Goal: Understand process/instructions: Learn how to perform a task or action

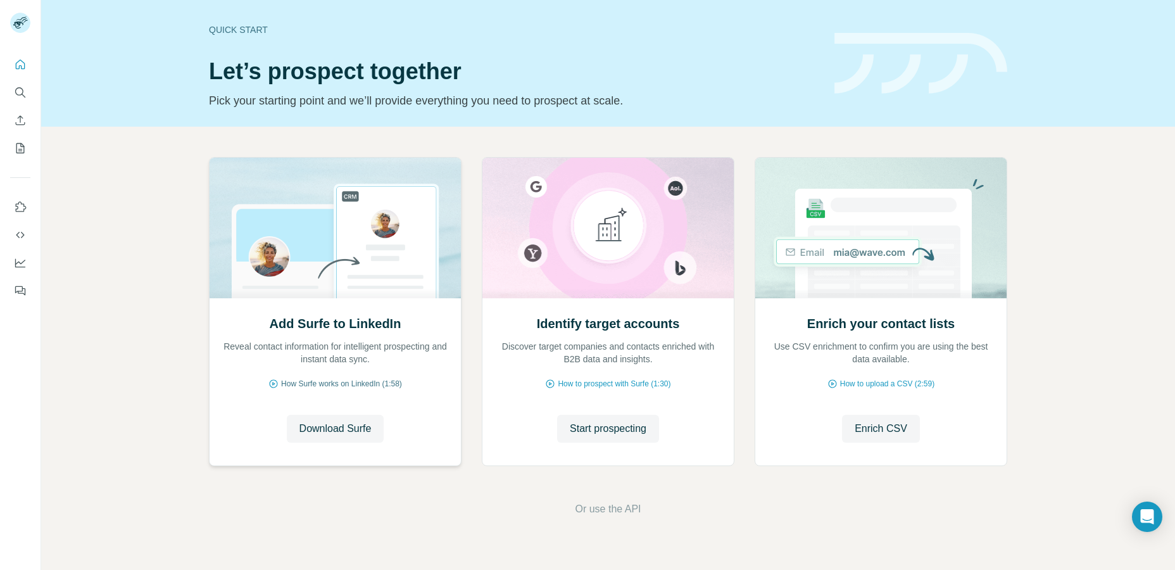
click at [349, 385] on span "How Surfe works on LinkedIn (1:58)" at bounding box center [341, 383] width 121 height 11
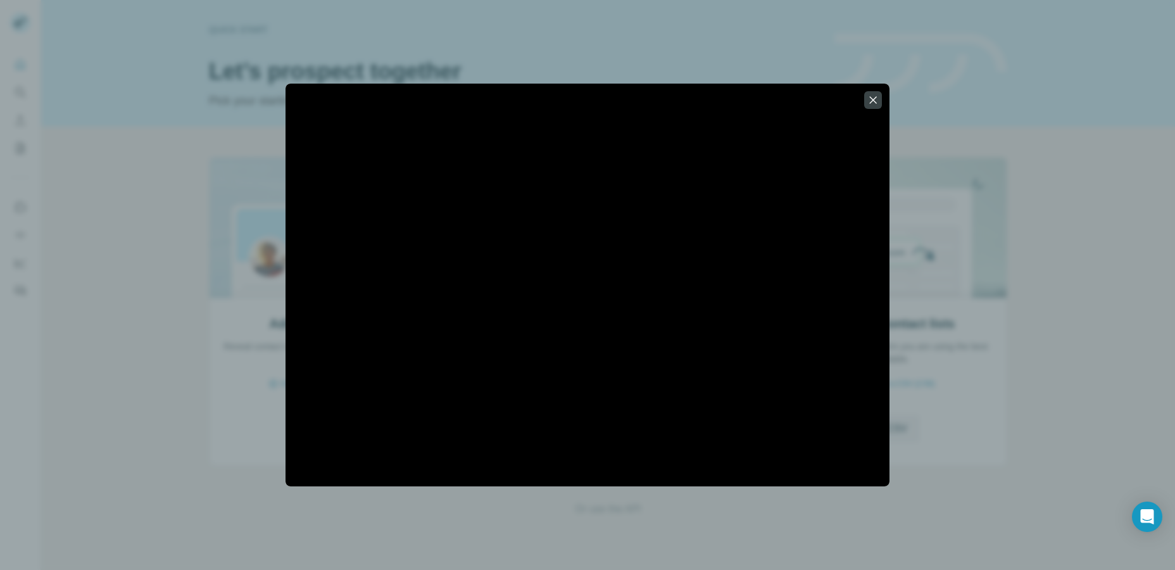
drag, startPoint x: 879, startPoint y: 96, endPoint x: 865, endPoint y: 110, distance: 19.7
click at [879, 96] on button "button" at bounding box center [873, 100] width 18 height 18
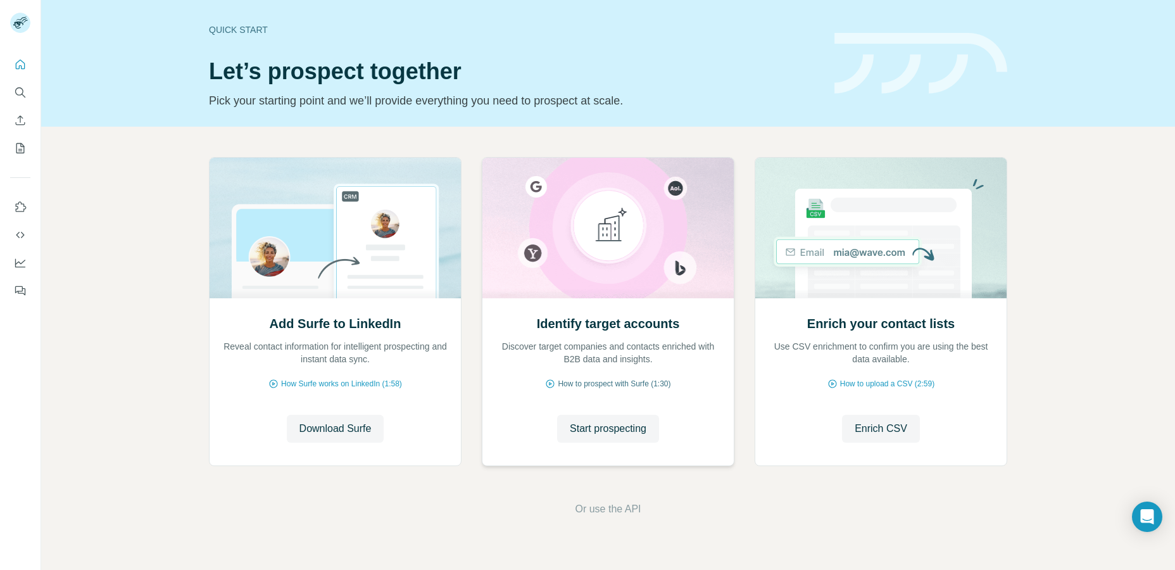
click at [582, 380] on span "How to prospect with Surfe (1:30)" at bounding box center [614, 383] width 113 height 11
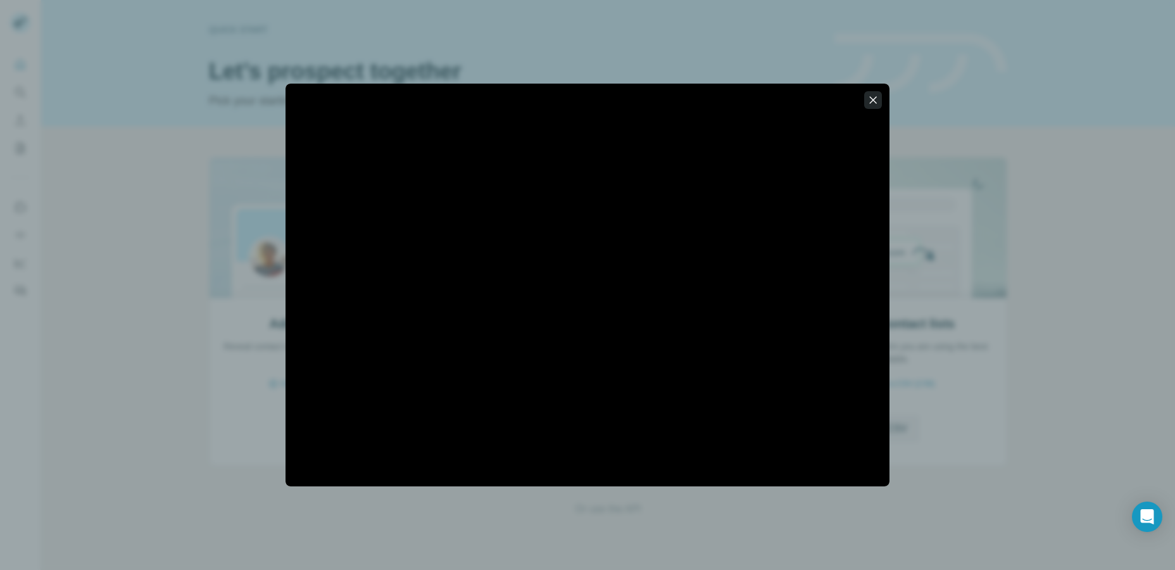
click at [867, 99] on icon "button" at bounding box center [873, 100] width 13 height 13
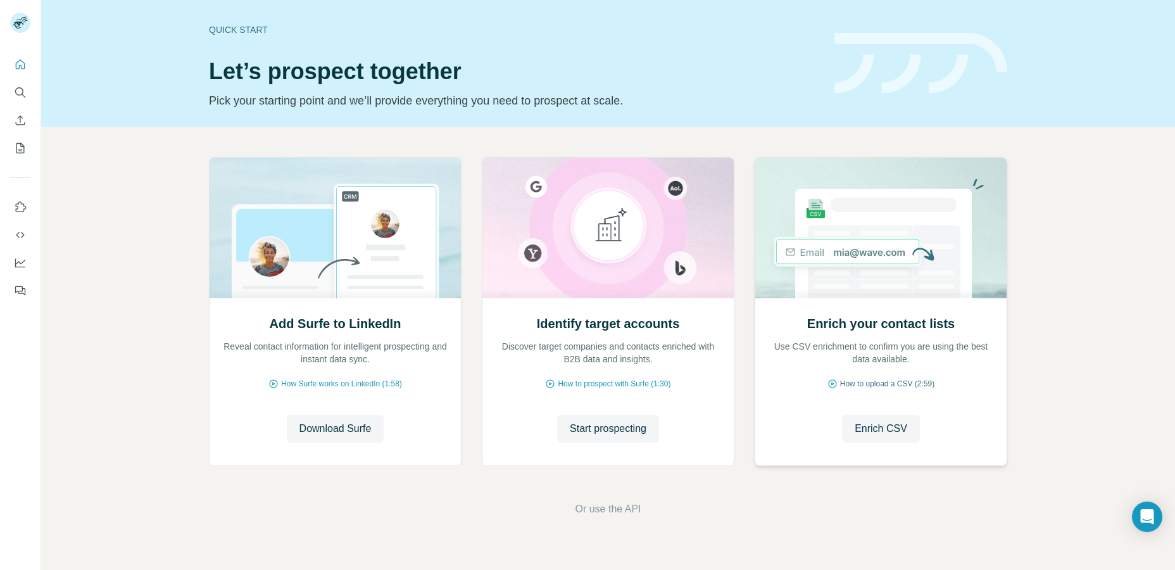
click at [874, 382] on span "How to upload a CSV (2:59)" at bounding box center [887, 383] width 94 height 11
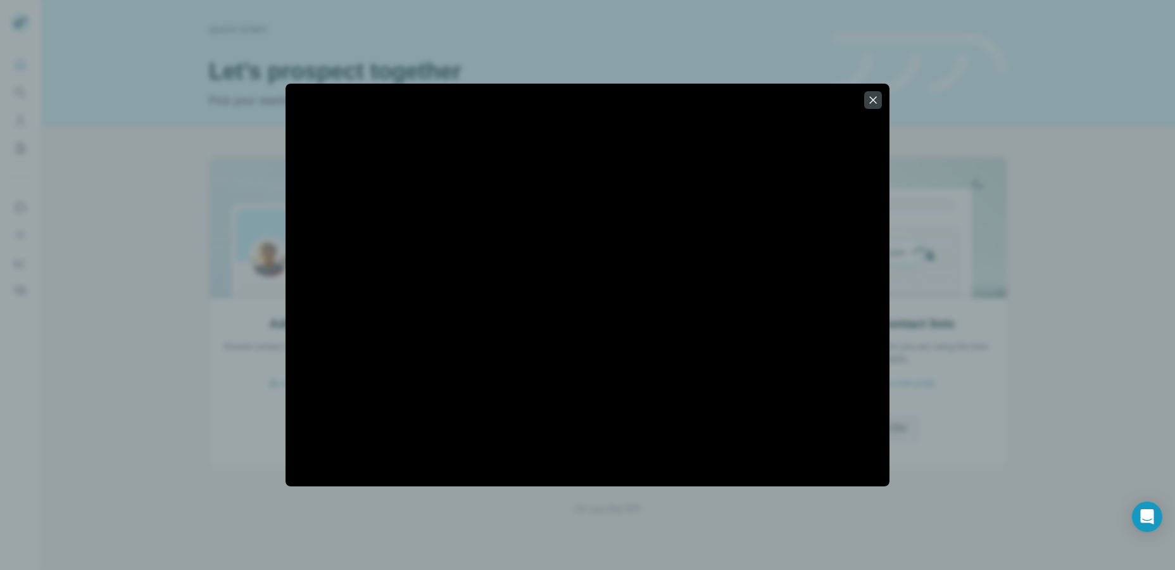
click at [872, 101] on icon "button" at bounding box center [873, 99] width 7 height 7
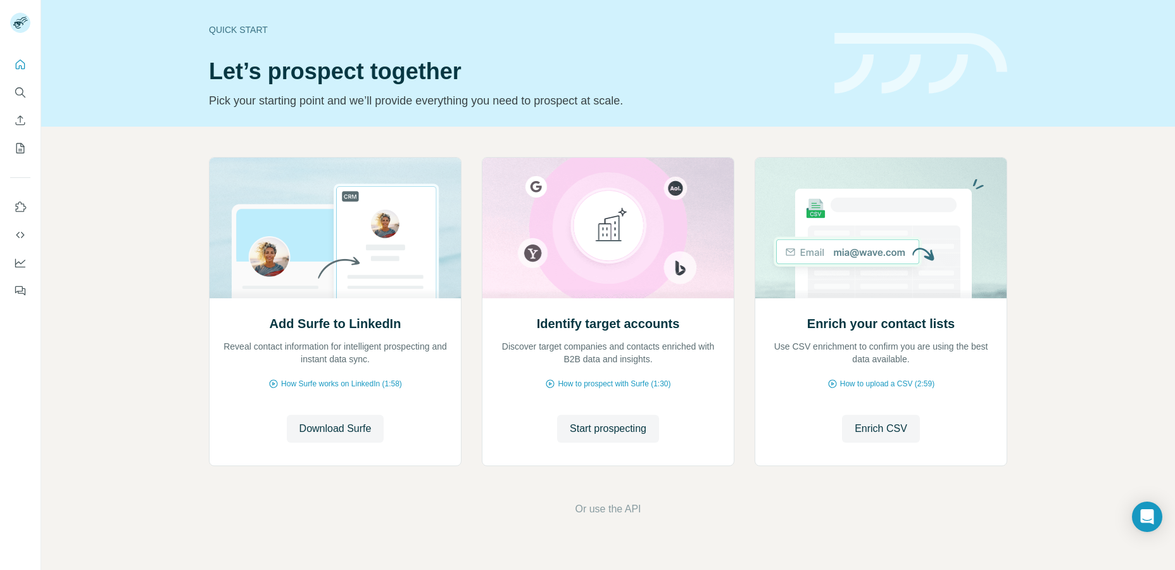
drag, startPoint x: 594, startPoint y: 508, endPoint x: 606, endPoint y: 491, distance: 20.9
click at [594, 508] on span "Or use the API" at bounding box center [608, 508] width 66 height 15
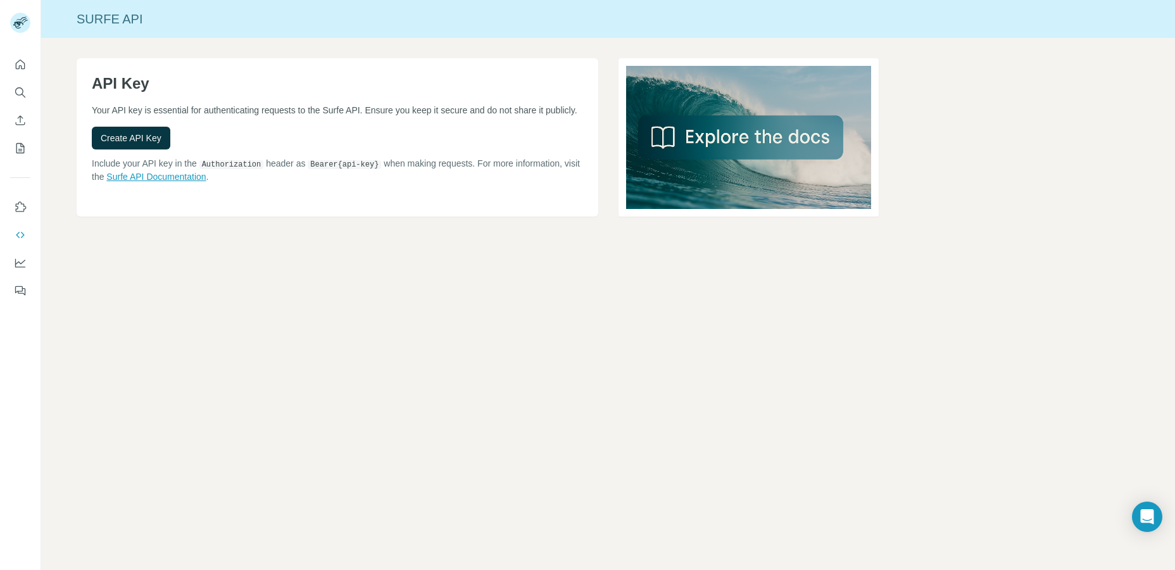
click at [200, 177] on link "Surfe API Documentation" at bounding box center [155, 177] width 99 height 10
click at [151, 132] on span "Create API Key" at bounding box center [131, 138] width 61 height 13
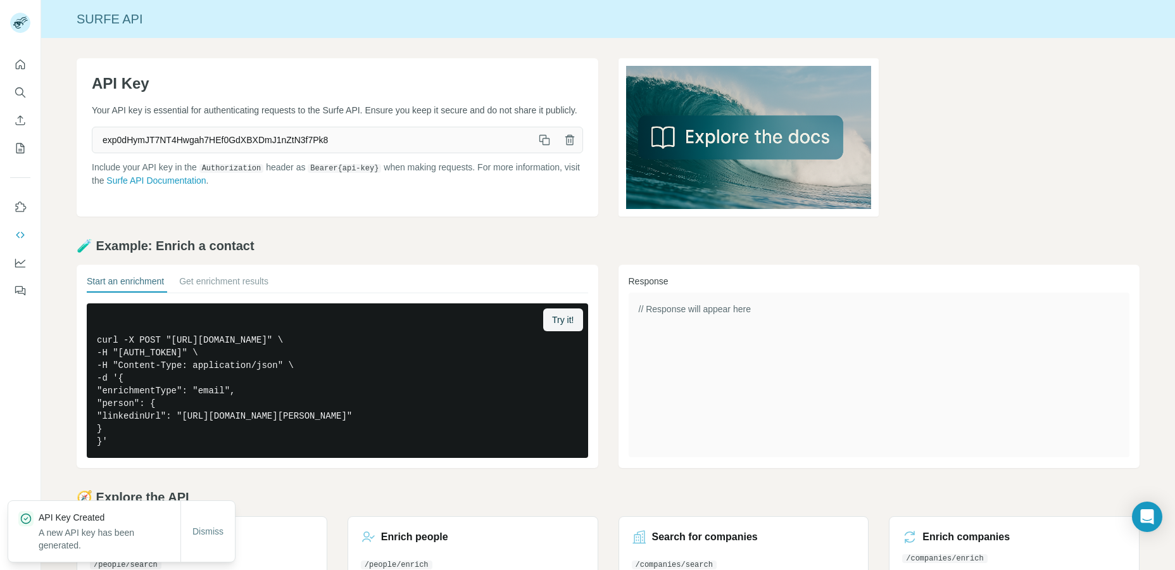
drag, startPoint x: 542, startPoint y: 146, endPoint x: 590, endPoint y: 179, distance: 58.3
click at [542, 146] on icon "button" at bounding box center [544, 140] width 13 height 13
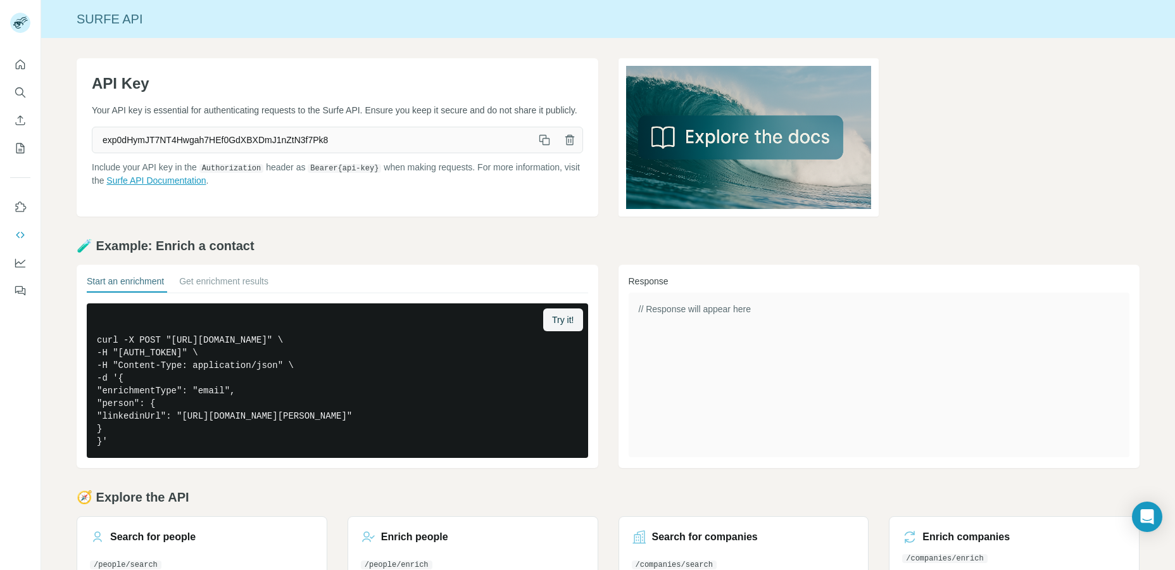
click at [206, 180] on link "Surfe API Documentation" at bounding box center [155, 180] width 99 height 10
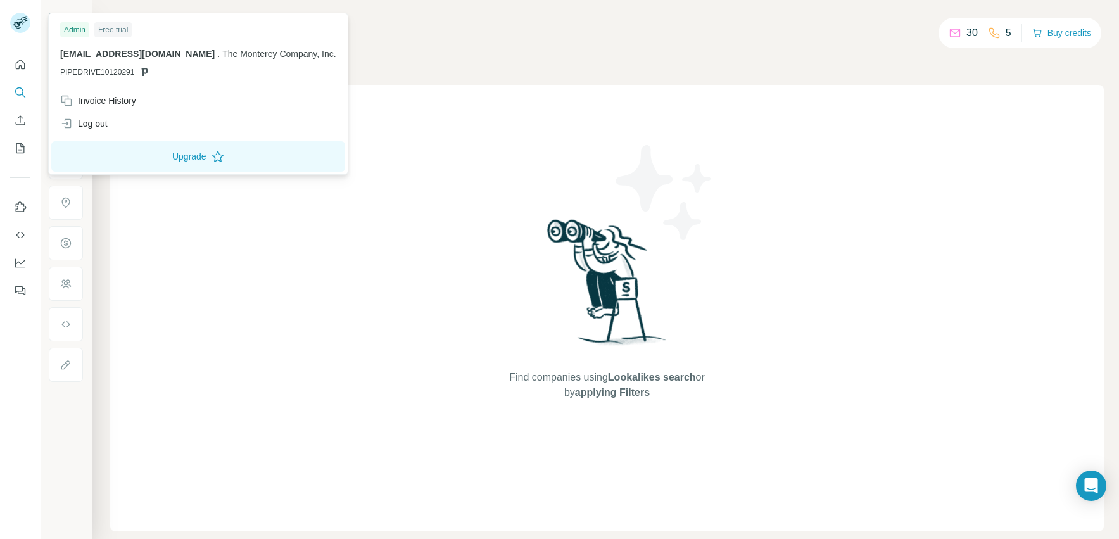
click at [210, 361] on div "Find companies using Lookalikes search or by applying Filters" at bounding box center [606, 308] width 993 height 446
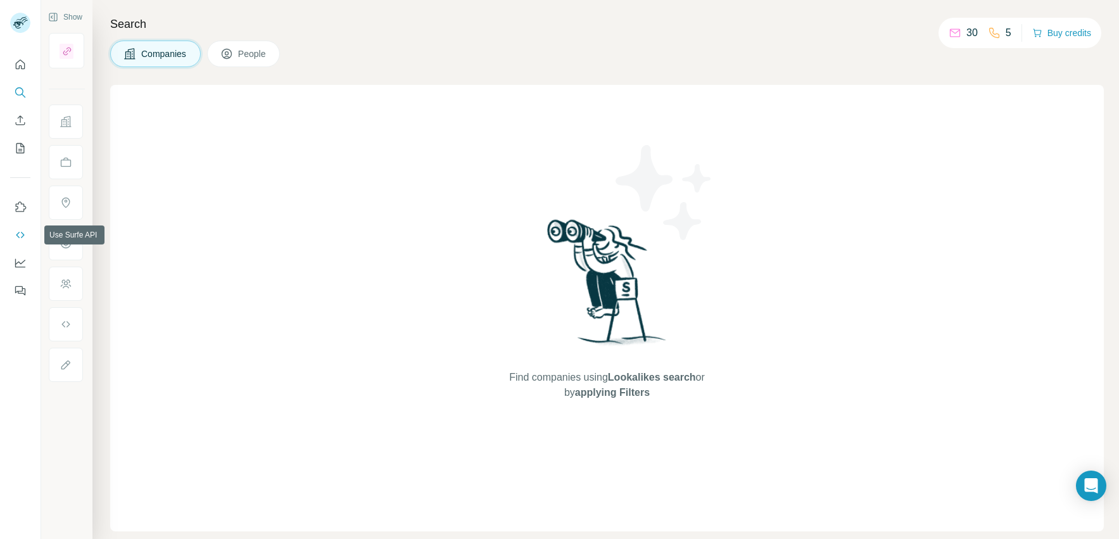
click at [21, 237] on icon "Use Surfe API" at bounding box center [20, 235] width 13 height 13
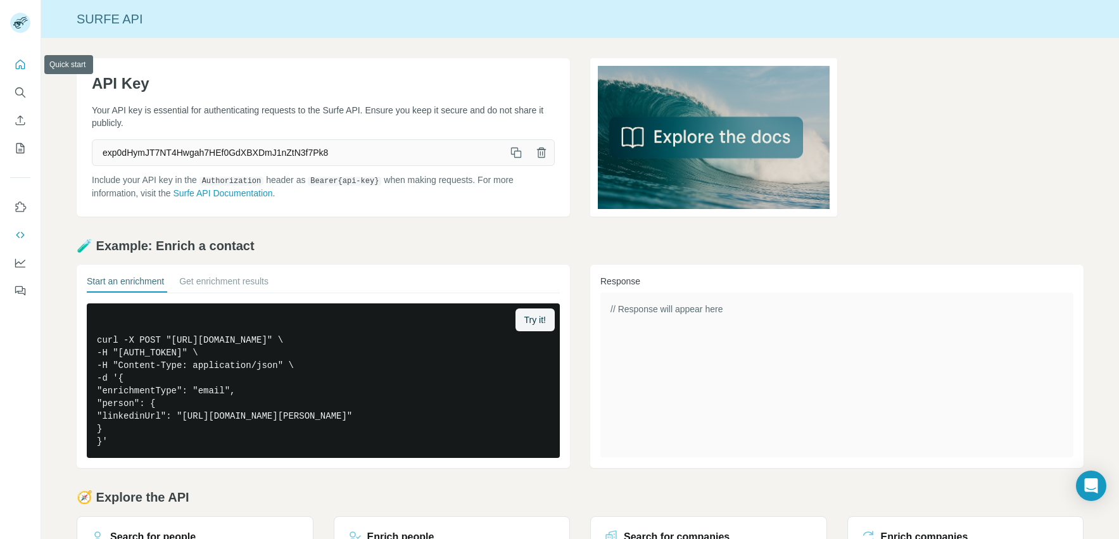
click at [22, 69] on icon "Quick start" at bounding box center [20, 64] width 9 height 9
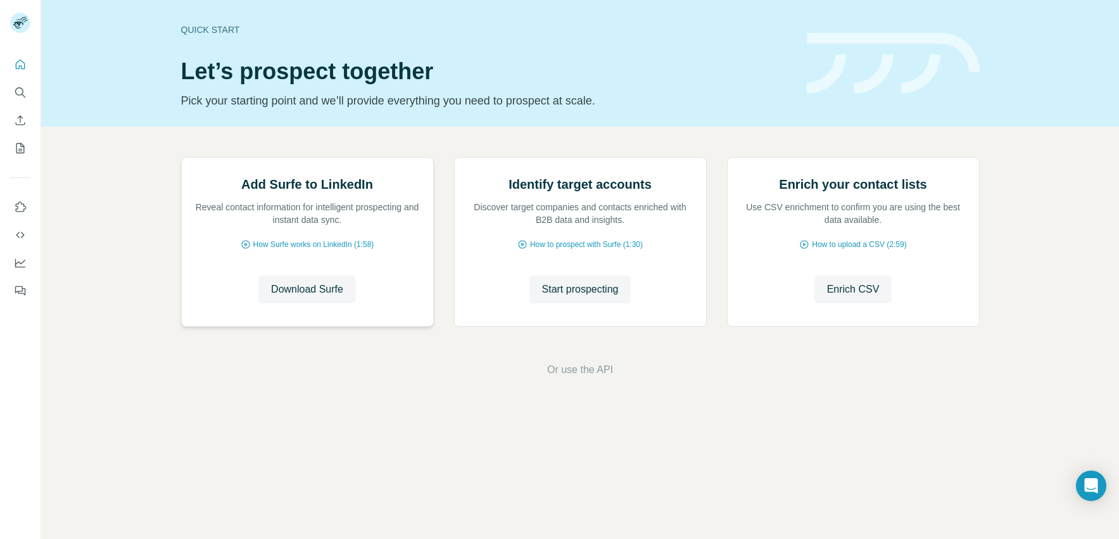
scroll to position [8, 0]
click at [558, 377] on span "Or use the API" at bounding box center [580, 369] width 66 height 15
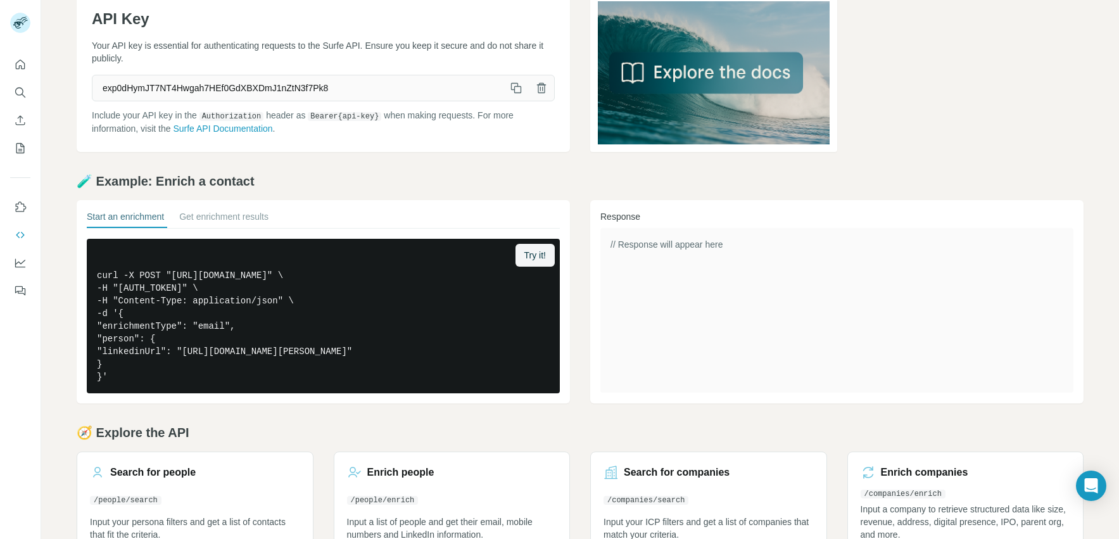
scroll to position [96, 0]
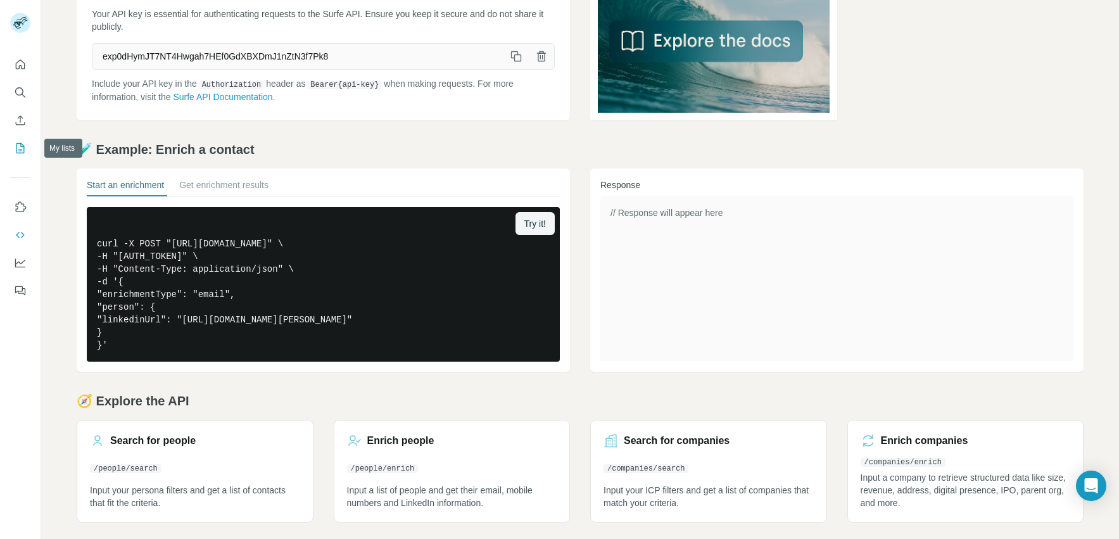
click at [16, 149] on icon "My lists" at bounding box center [20, 148] width 8 height 10
